Goal: Check status

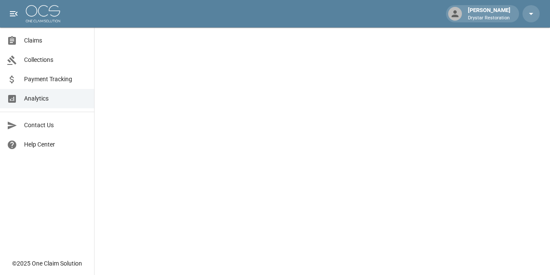
click at [31, 43] on span "Claims" at bounding box center [55, 40] width 63 height 9
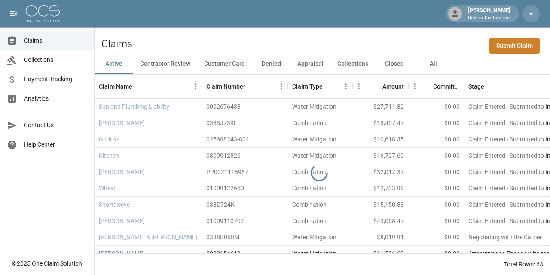
click at [445, 68] on button "All" at bounding box center [433, 64] width 39 height 21
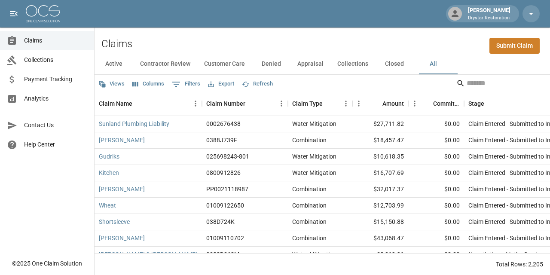
click at [487, 83] on input "Search" at bounding box center [501, 84] width 69 height 14
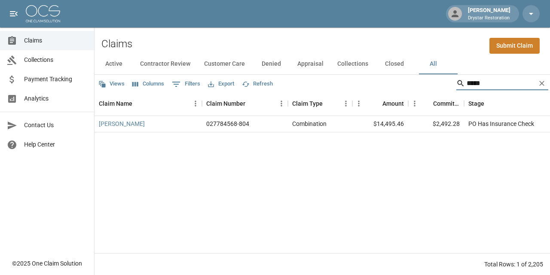
type input "*****"
drag, startPoint x: 437, startPoint y: 126, endPoint x: 483, endPoint y: 128, distance: 46.1
click at [468, 128] on div "[PERSON_NAME] 027784568-804 Combination $14,495.46 $2,492.28 PO Has Insurance C…" at bounding box center [497, 124] width 804 height 16
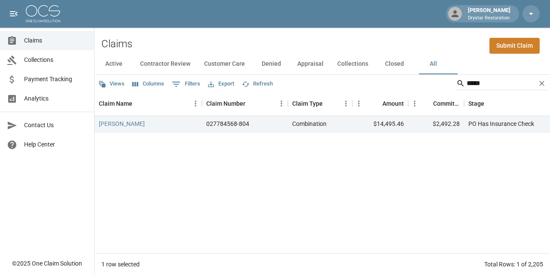
click at [429, 146] on div "[PERSON_NAME] 027784568-804 Combination $14,495.46 $2,492.28 PO Has Insurance C…" at bounding box center [497, 184] width 804 height 137
drag, startPoint x: 424, startPoint y: 122, endPoint x: 500, endPoint y: 126, distance: 76.2
click at [484, 126] on div "[PERSON_NAME] 027784568-804 Combination $14,495.46 $2,492.28 PO Has Insurance C…" at bounding box center [497, 124] width 804 height 16
click at [381, 179] on div "[PERSON_NAME] 027784568-804 Combination $14,495.46 $2,492.28 PO Has Insurance C…" at bounding box center [497, 184] width 804 height 137
drag, startPoint x: 298, startPoint y: 126, endPoint x: 328, endPoint y: 126, distance: 30.5
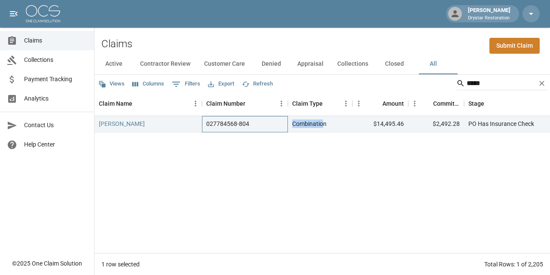
click at [326, 126] on div "[PERSON_NAME] 027784568-804 Combination $14,495.46 $2,492.28 PO Has Insurance C…" at bounding box center [497, 124] width 804 height 16
drag, startPoint x: 375, startPoint y: 125, endPoint x: 417, endPoint y: 125, distance: 42.6
click at [417, 125] on div "[PERSON_NAME] 027784568-804 Combination $14,495.46 $2,492.28 PO Has Insurance C…" at bounding box center [497, 124] width 804 height 16
drag, startPoint x: 451, startPoint y: 127, endPoint x: 480, endPoint y: 127, distance: 29.2
click at [469, 127] on div "[PERSON_NAME] 027784568-804 Combination $14,495.46 $2,492.28 PO Has Insurance C…" at bounding box center [497, 124] width 804 height 16
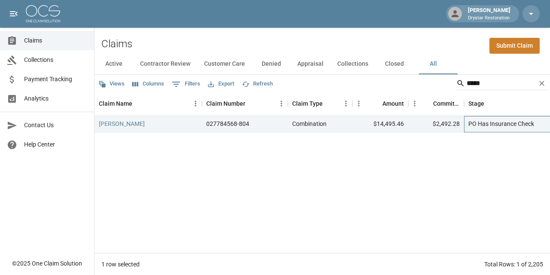
click at [480, 127] on div "PO Has Insurance Check" at bounding box center [502, 124] width 66 height 9
drag, startPoint x: 428, startPoint y: 125, endPoint x: 411, endPoint y: 125, distance: 17.6
click at [411, 125] on div "$2,492.28" at bounding box center [436, 124] width 56 height 16
drag, startPoint x: 385, startPoint y: 125, endPoint x: 356, endPoint y: 124, distance: 29.2
click at [382, 125] on div "$14,495.46" at bounding box center [381, 124] width 56 height 16
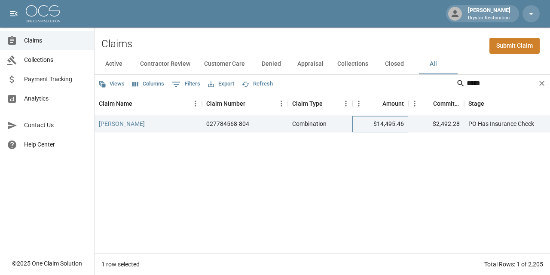
drag, startPoint x: 355, startPoint y: 124, endPoint x: 438, endPoint y: 124, distance: 83.4
click at [394, 124] on div "$14,495.46" at bounding box center [381, 124] width 56 height 16
drag, startPoint x: 372, startPoint y: 120, endPoint x: 414, endPoint y: 123, distance: 42.7
click at [386, 122] on div "$14,495.46" at bounding box center [381, 124] width 56 height 16
click at [328, 181] on div "[PERSON_NAME] 027784568-804 Combination $14,495.46 $2,492.28 PO Has Insurance C…" at bounding box center [497, 184] width 804 height 137
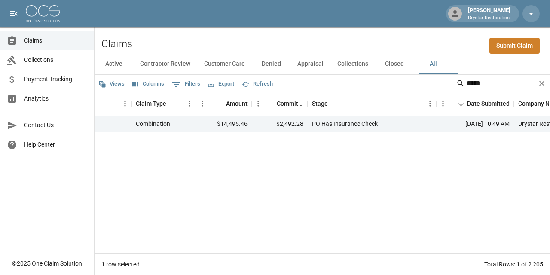
scroll to position [0, 279]
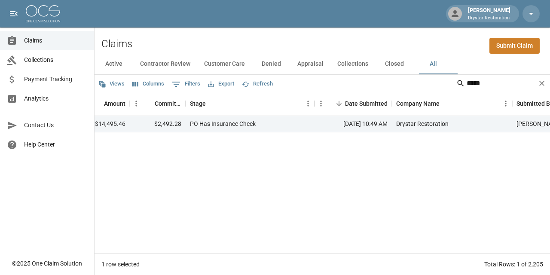
drag, startPoint x: 458, startPoint y: 245, endPoint x: 522, endPoint y: 245, distance: 64.5
click at [515, 245] on div "[PERSON_NAME] 027784568-804 Combination $14,495.46 $2,492.28 PO Has Insurance C…" at bounding box center [218, 184] width 804 height 137
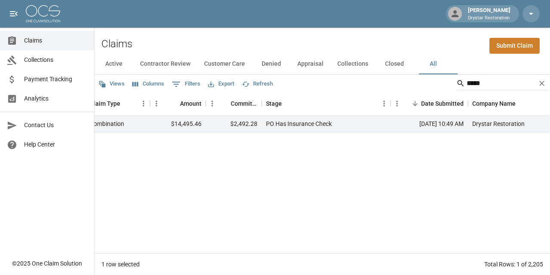
click at [424, 244] on div "[PERSON_NAME] 027784568-804 Combination $14,495.46 $2,492.28 PO Has Insurance C…" at bounding box center [294, 184] width 804 height 137
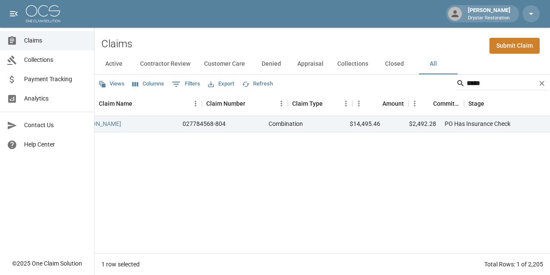
scroll to position [0, 0]
click at [238, 219] on div "[PERSON_NAME] 027784568-804 Combination $14,495.46 $2,492.28 PO Has Insurance C…" at bounding box center [497, 184] width 804 height 137
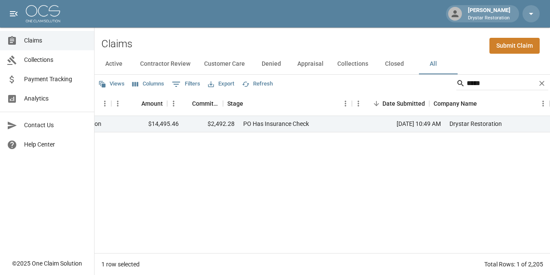
scroll to position [0, 166]
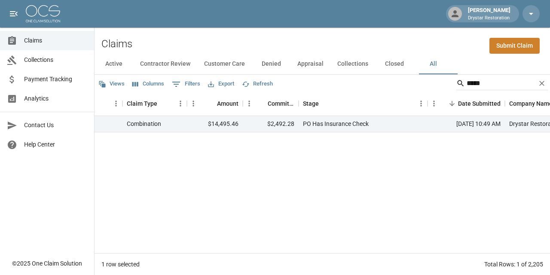
click at [420, 245] on div "[PERSON_NAME] 027784568-804 Combination $14,495.46 $2,492.28 PO Has Insurance C…" at bounding box center [331, 184] width 804 height 137
drag, startPoint x: 449, startPoint y: 244, endPoint x: 356, endPoint y: 244, distance: 93.7
click at [395, 244] on div "[PERSON_NAME] 027784568-804 Combination $14,495.46 $2,492.28 PO Has Insurance C…" at bounding box center [331, 184] width 804 height 137
click at [464, 251] on div "[PERSON_NAME] 027784568-804 Combination $14,495.46 $2,492.28 PO Has Insurance C…" at bounding box center [323, 184] width 456 height 137
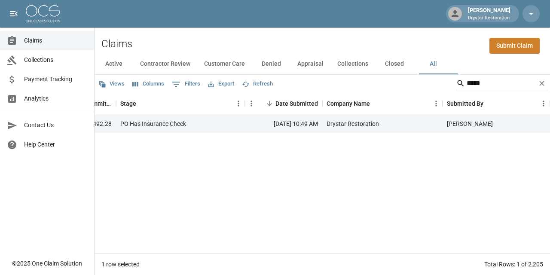
scroll to position [0, 334]
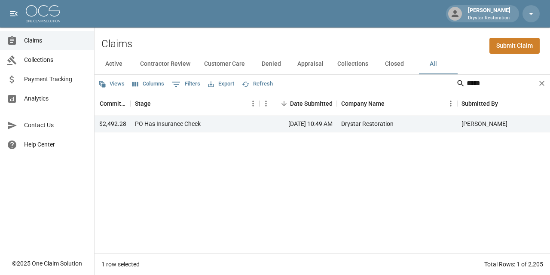
drag, startPoint x: 420, startPoint y: 246, endPoint x: 302, endPoint y: 239, distance: 118.4
click at [302, 239] on div "[PERSON_NAME] 027784568-804 Combination $14,495.46 $2,492.28 PO Has Insurance C…" at bounding box center [163, 184] width 804 height 137
drag, startPoint x: 411, startPoint y: 245, endPoint x: 369, endPoint y: 245, distance: 42.1
click at [371, 245] on div "[PERSON_NAME] 027784568-804 Combination $14,495.46 $2,492.28 PO Has Insurance C…" at bounding box center [163, 184] width 804 height 137
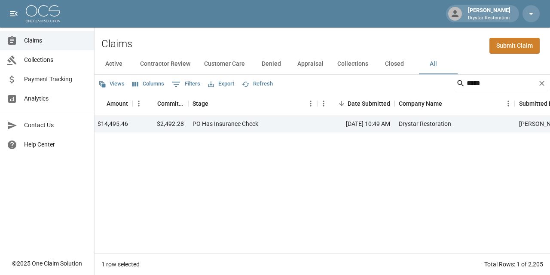
scroll to position [0, 189]
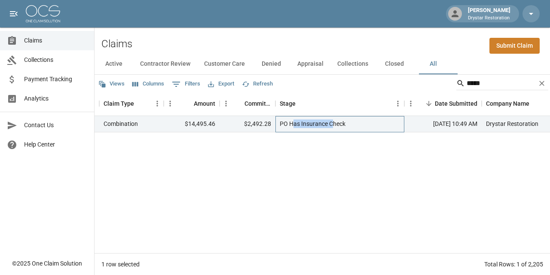
drag, startPoint x: 343, startPoint y: 125, endPoint x: 379, endPoint y: 123, distance: 36.2
click at [346, 125] on div "PO Has Insurance Check" at bounding box center [313, 124] width 66 height 9
click at [346, 120] on div "PO Has Insurance Check" at bounding box center [313, 124] width 66 height 9
click at [331, 123] on div "PO Has Insurance Check" at bounding box center [313, 124] width 66 height 9
click at [314, 125] on div "PO Has Insurance Check" at bounding box center [313, 124] width 66 height 9
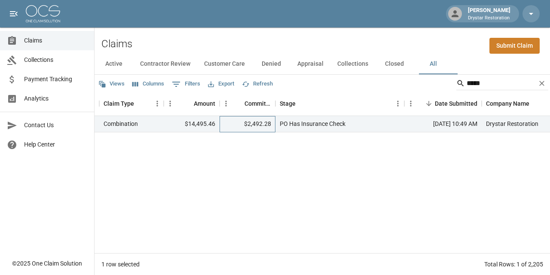
drag, startPoint x: 263, startPoint y: 126, endPoint x: 330, endPoint y: 122, distance: 67.2
click at [265, 126] on div "$2,492.28" at bounding box center [248, 124] width 56 height 16
drag, startPoint x: 330, startPoint y: 122, endPoint x: 277, endPoint y: 115, distance: 53.4
click at [327, 122] on div "PO Has Insurance Check" at bounding box center [313, 124] width 66 height 9
click at [283, 130] on div "PO Has Insurance Check" at bounding box center [340, 124] width 129 height 16
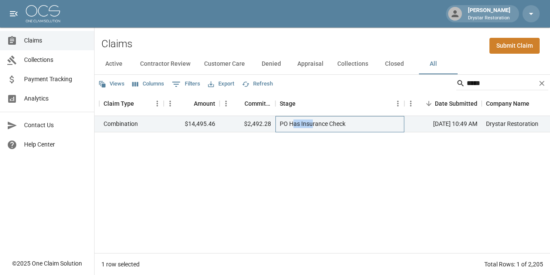
click at [338, 126] on div "PO Has Insurance Check" at bounding box center [313, 124] width 66 height 9
click at [334, 161] on div "[PERSON_NAME] 027784568-804 Combination $14,495.46 $2,492.28 PO Has Insurance C…" at bounding box center [308, 184] width 804 height 137
drag, startPoint x: 270, startPoint y: 123, endPoint x: 234, endPoint y: 125, distance: 36.2
click at [234, 125] on div "$2,492.28" at bounding box center [248, 124] width 56 height 16
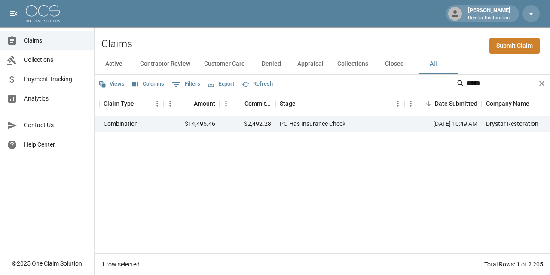
click at [251, 151] on div "[PERSON_NAME] 027784568-804 Combination $14,495.46 $2,492.28 PO Has Insurance C…" at bounding box center [308, 184] width 804 height 137
drag, startPoint x: 239, startPoint y: 124, endPoint x: 302, endPoint y: 125, distance: 62.3
click at [302, 125] on div "[PERSON_NAME] 027784568-804 Combination $14,495.46 $2,492.28 PO Has Insurance C…" at bounding box center [308, 124] width 804 height 16
click at [267, 126] on div "$2,492.28" at bounding box center [248, 124] width 56 height 16
click at [262, 124] on div "$2,492.28" at bounding box center [248, 124] width 56 height 16
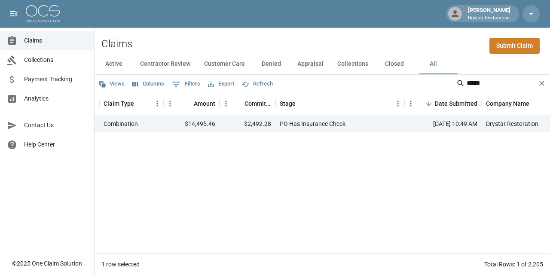
click at [294, 157] on div "[PERSON_NAME] 027784568-804 Combination $14,495.46 $2,492.28 PO Has Insurance C…" at bounding box center [308, 184] width 804 height 137
click at [295, 187] on div "[PERSON_NAME] 027784568-804 Combination $14,495.46 $2,492.28 PO Has Insurance C…" at bounding box center [308, 184] width 804 height 137
drag, startPoint x: 307, startPoint y: 246, endPoint x: 221, endPoint y: 231, distance: 86.9
click at [221, 231] on div "[PERSON_NAME] 027784568-804 Combination $14,495.46 $2,492.28 PO Has Insurance C…" at bounding box center [308, 184] width 804 height 137
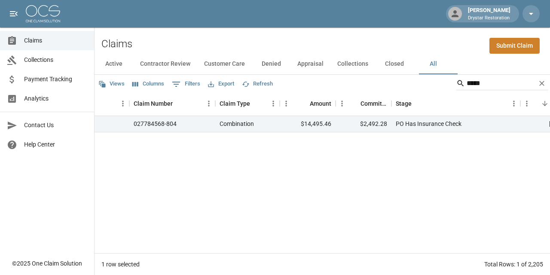
scroll to position [0, 0]
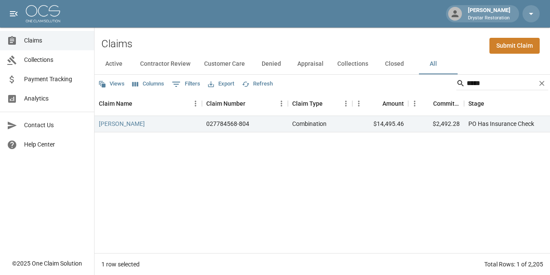
click at [176, 254] on div "1 row selected Total Rows: 1 of 2,205" at bounding box center [323, 264] width 456 height 22
click at [230, 185] on div "[PERSON_NAME] 027784568-804 Combination $14,495.46 $2,492.28 PO Has Insurance C…" at bounding box center [497, 184] width 804 height 137
click at [174, 158] on div "[PERSON_NAME] 027784568-804 Combination $14,495.46 $2,492.28 PO Has Insurance C…" at bounding box center [497, 184] width 804 height 137
click at [129, 11] on div "[PERSON_NAME] Drystar Restoration" at bounding box center [275, 14] width 550 height 28
